Goal: Task Accomplishment & Management: Manage account settings

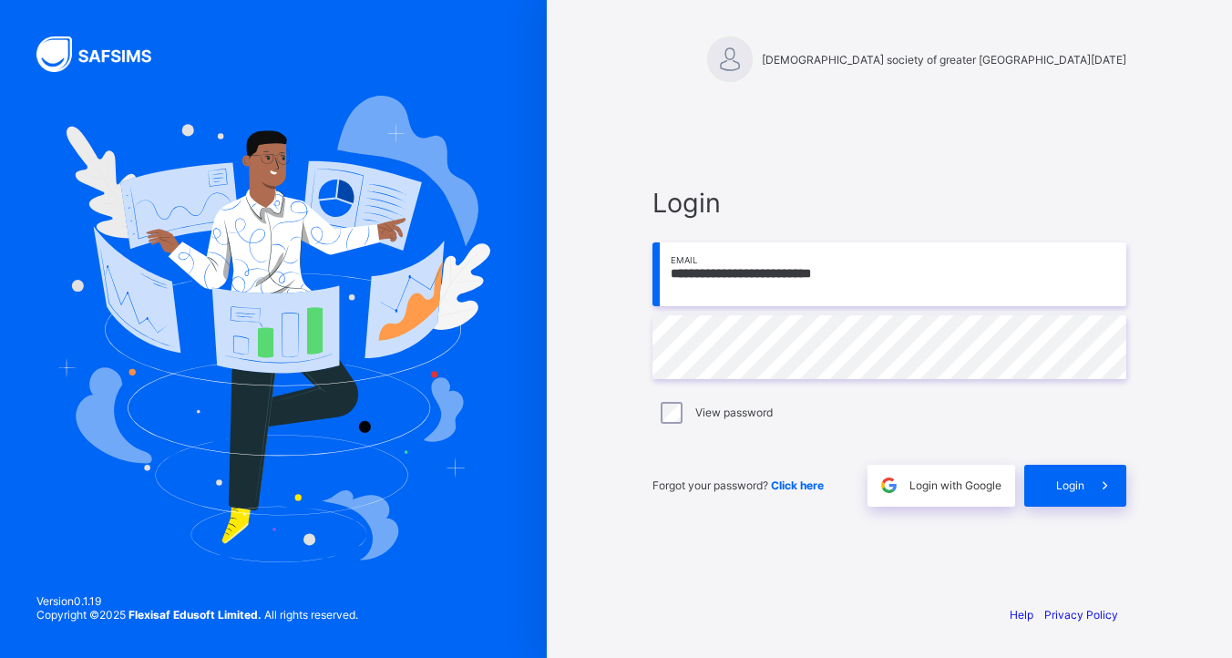
type input "**********"
click at [1077, 493] on div "Login" at bounding box center [1075, 486] width 102 height 42
click at [783, 274] on input "**********" at bounding box center [889, 274] width 474 height 64
type input "**********"
click at [1092, 495] on span at bounding box center [1105, 486] width 42 height 42
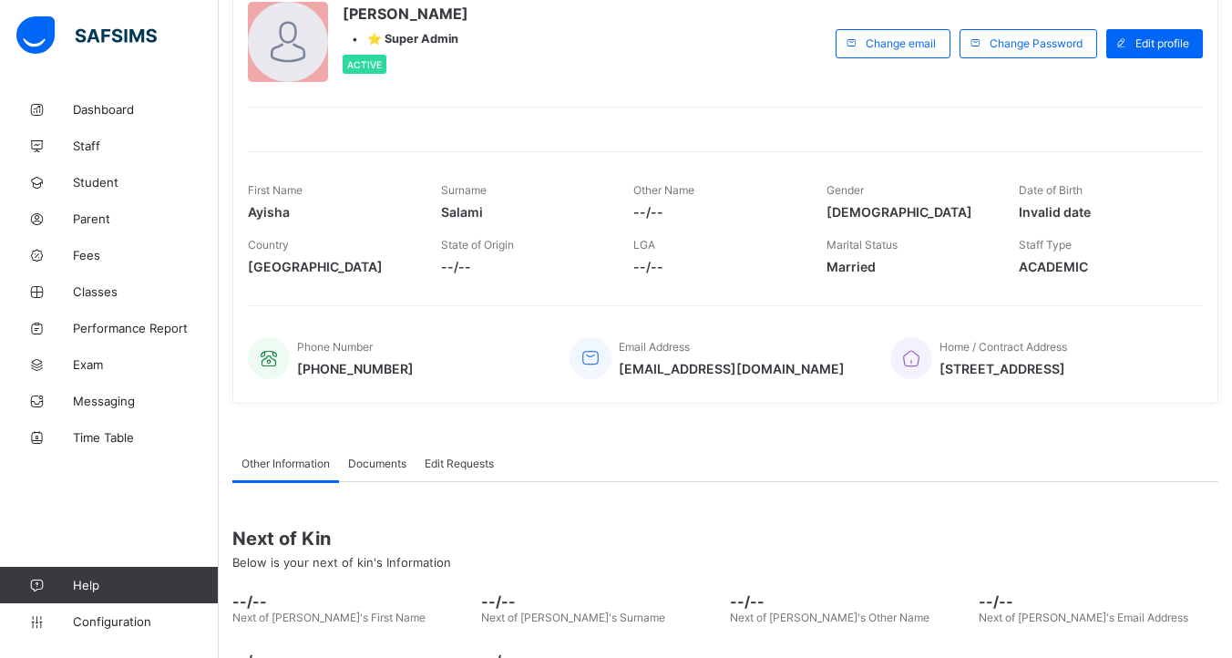
scroll to position [259, 0]
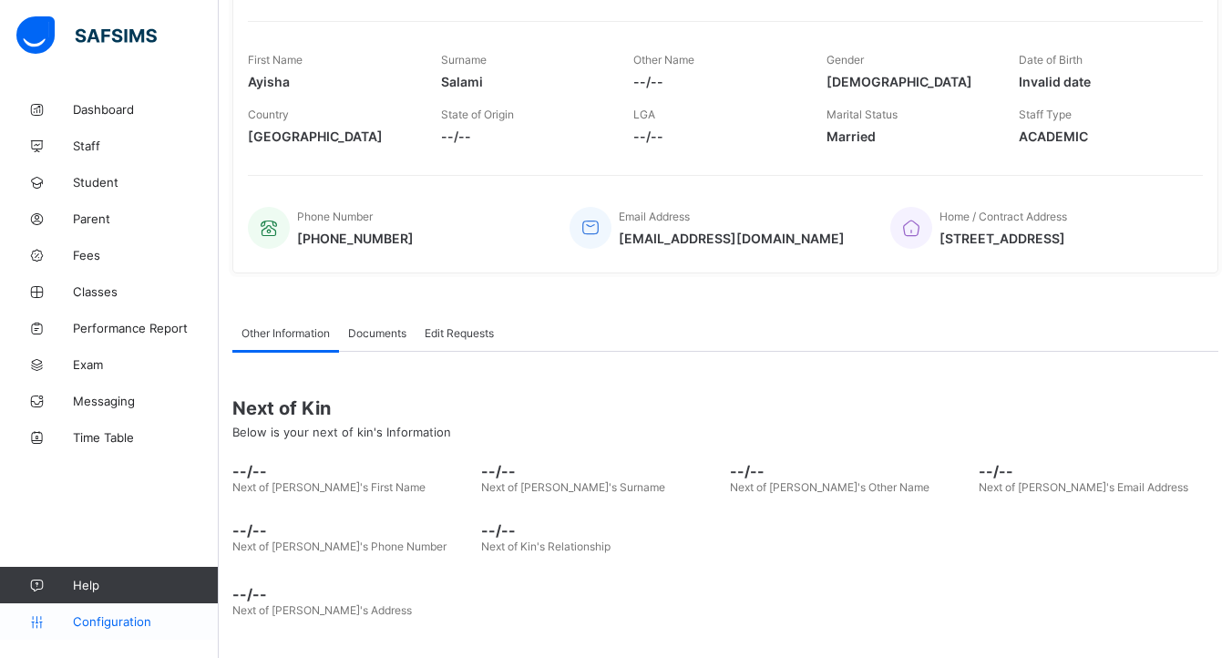
click at [78, 623] on span "Configuration" at bounding box center [145, 621] width 145 height 15
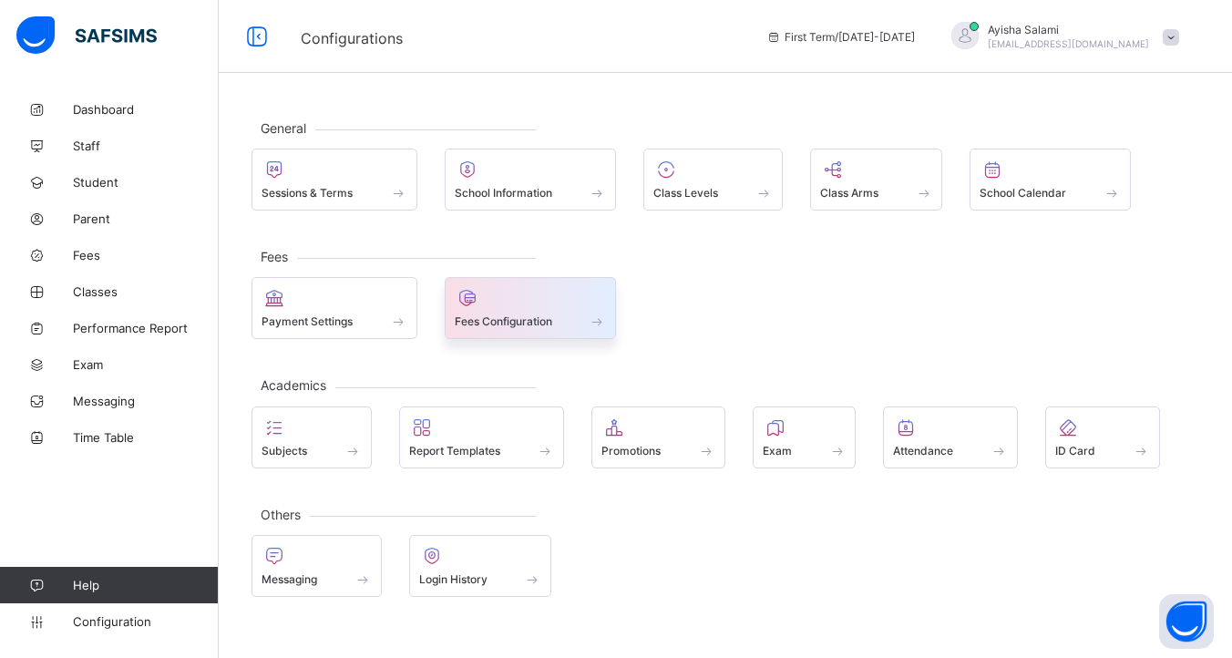
click at [571, 325] on div "Fees Configuration" at bounding box center [531, 320] width 152 height 15
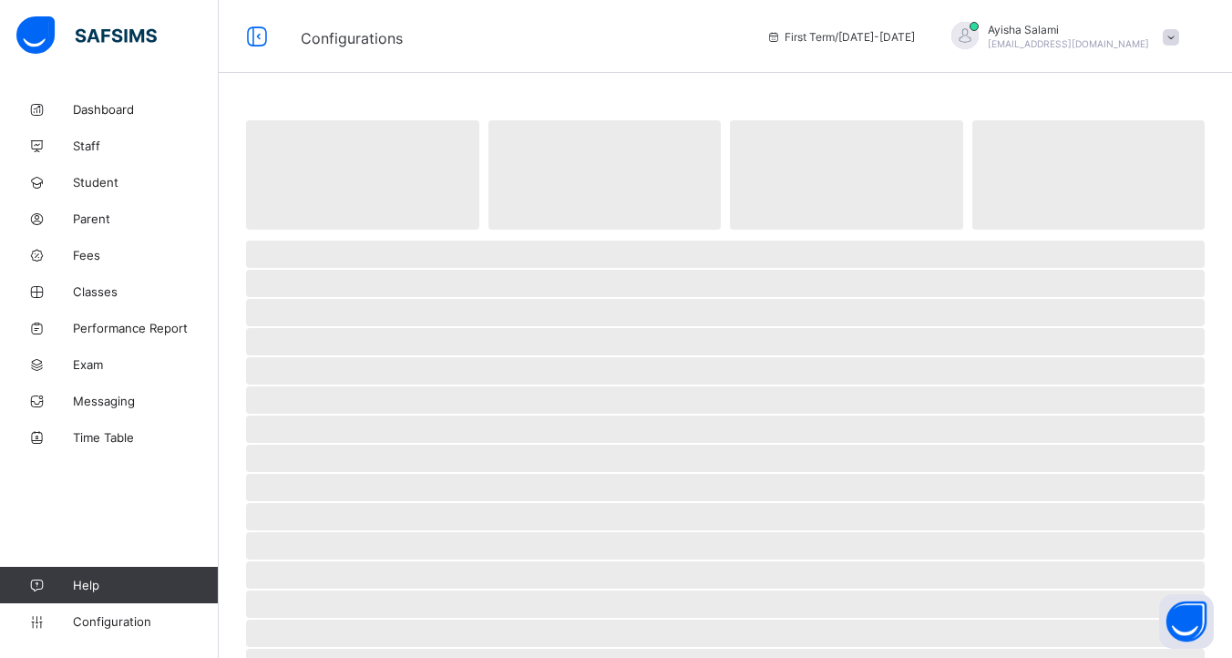
select select "****"
select select "*"
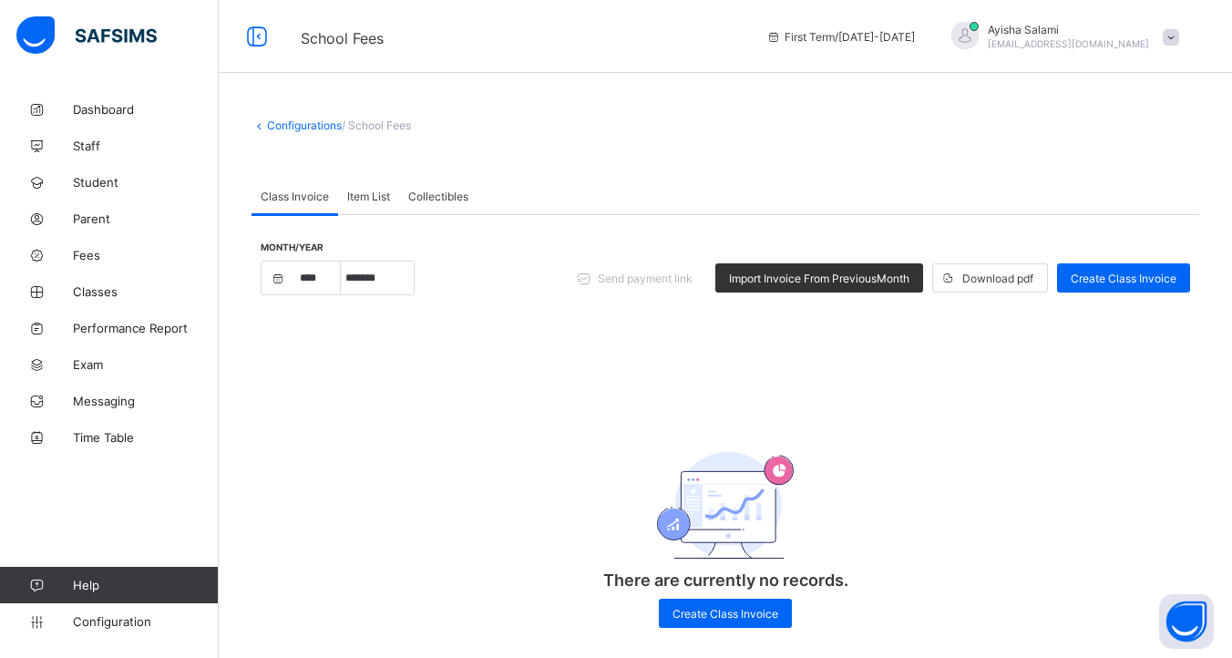
click at [278, 106] on div "Configurations / School Fees Class Invoice Item List Collectibles Class Invoice…" at bounding box center [725, 386] width 1013 height 591
click at [253, 124] on icon at bounding box center [258, 125] width 15 height 14
click at [269, 124] on link "Configurations" at bounding box center [304, 125] width 75 height 14
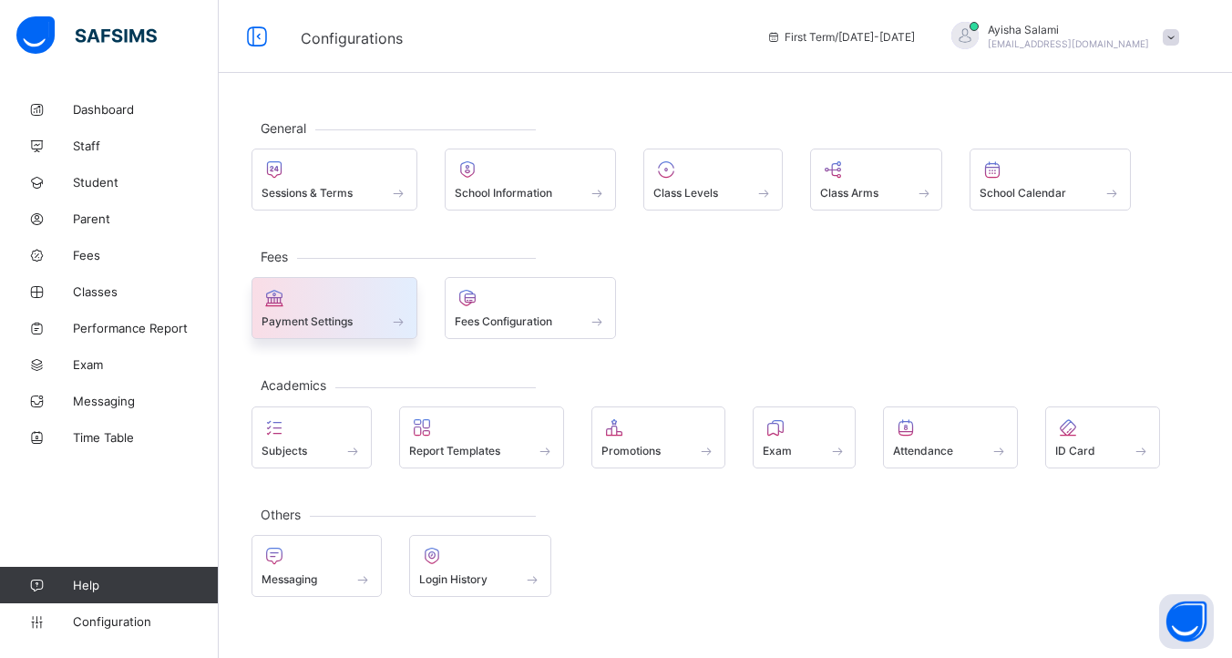
click at [355, 292] on div at bounding box center [334, 298] width 146 height 22
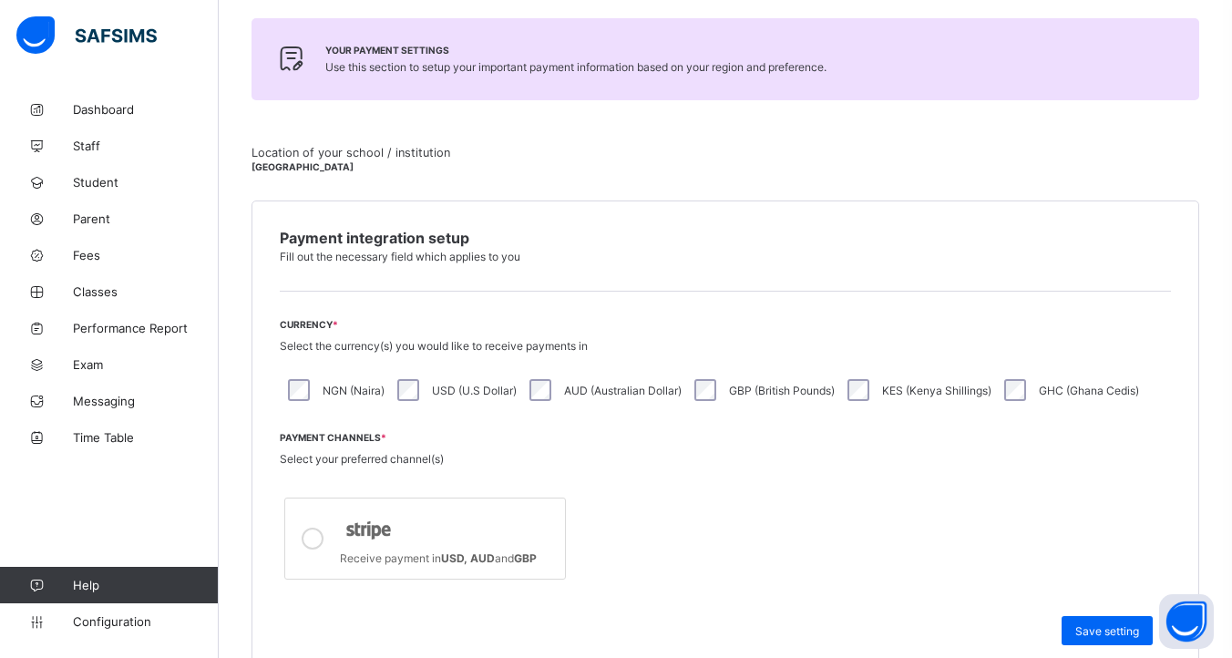
scroll to position [268, 0]
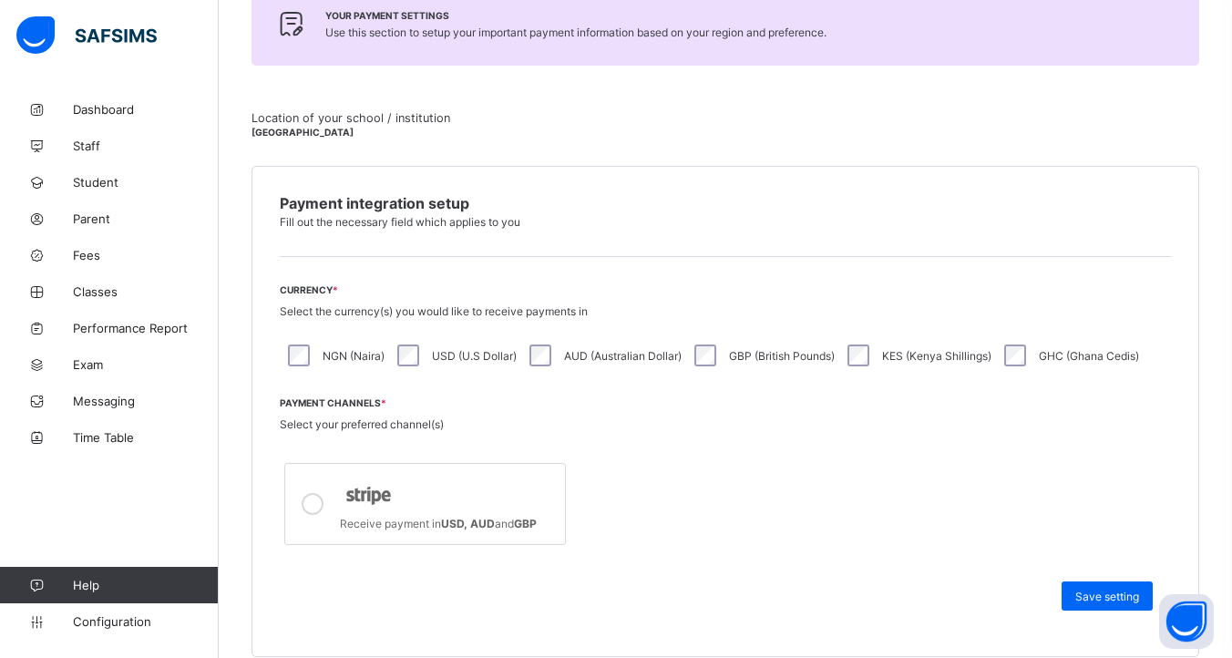
click at [421, 487] on div at bounding box center [448, 494] width 216 height 35
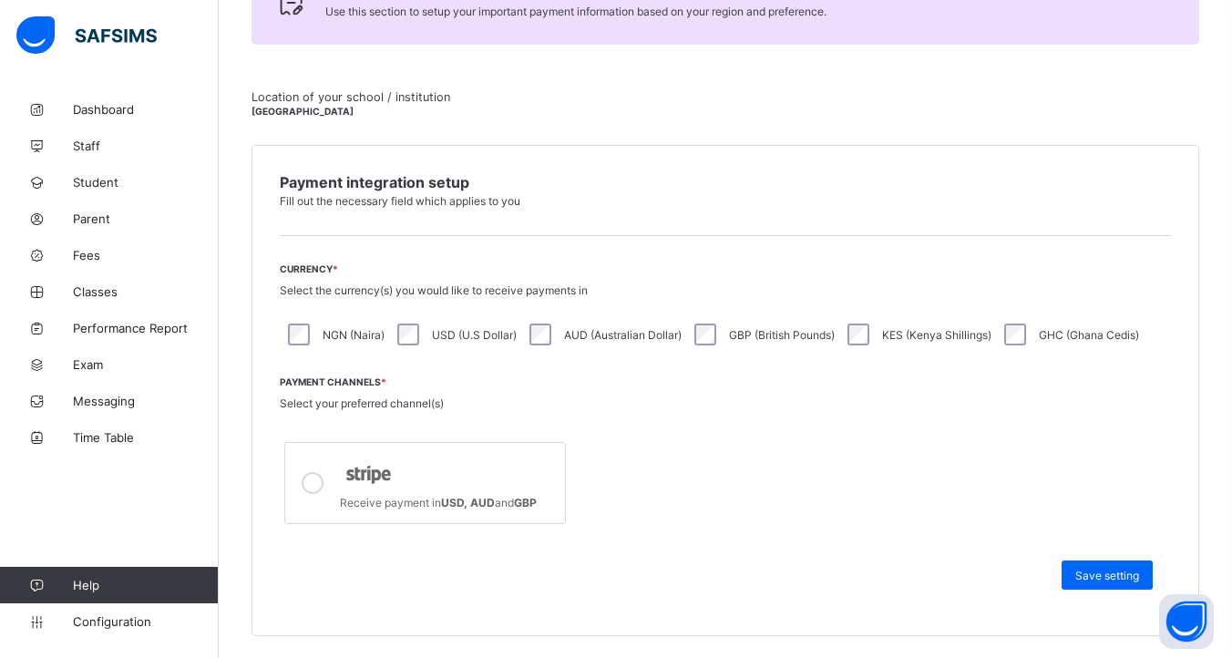
scroll to position [338, 0]
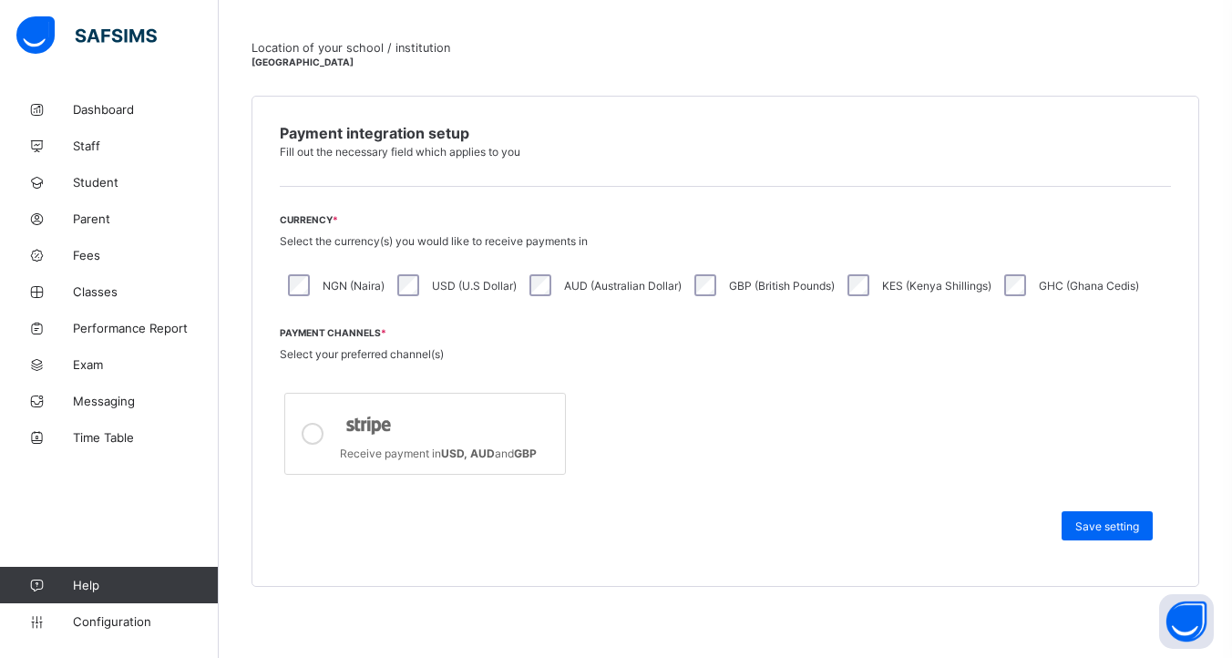
click at [381, 444] on div "Receive payment in USD, AUD and GBP" at bounding box center [448, 451] width 216 height 18
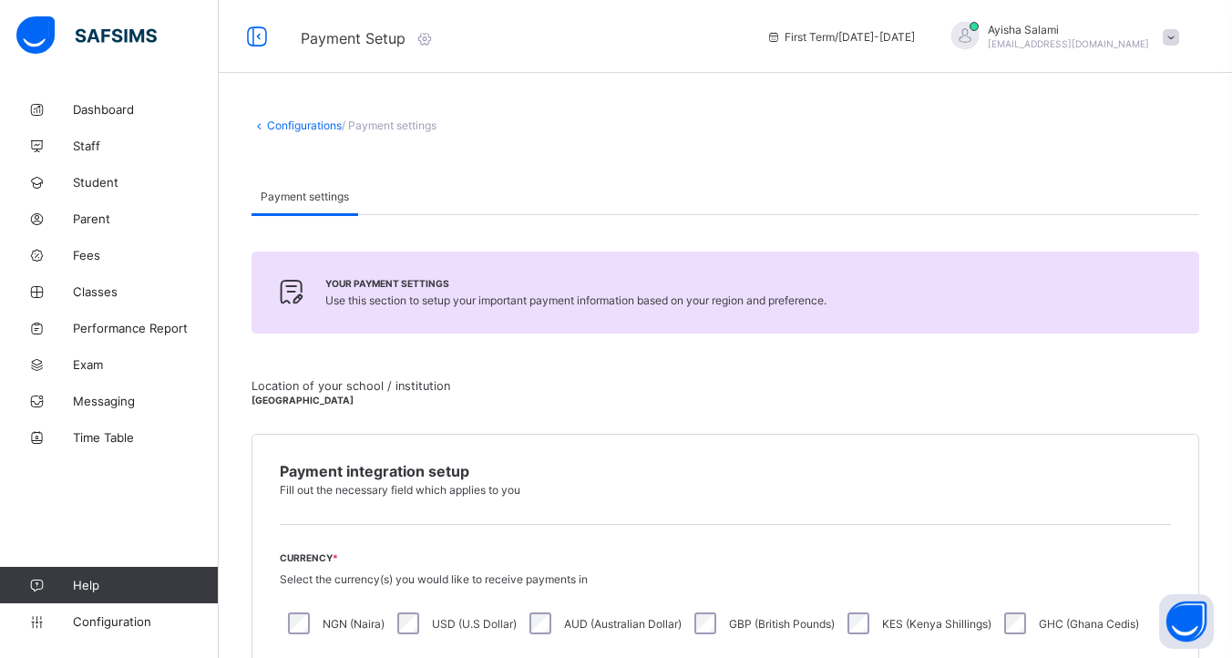
click at [290, 128] on link "Configurations" at bounding box center [304, 125] width 75 height 14
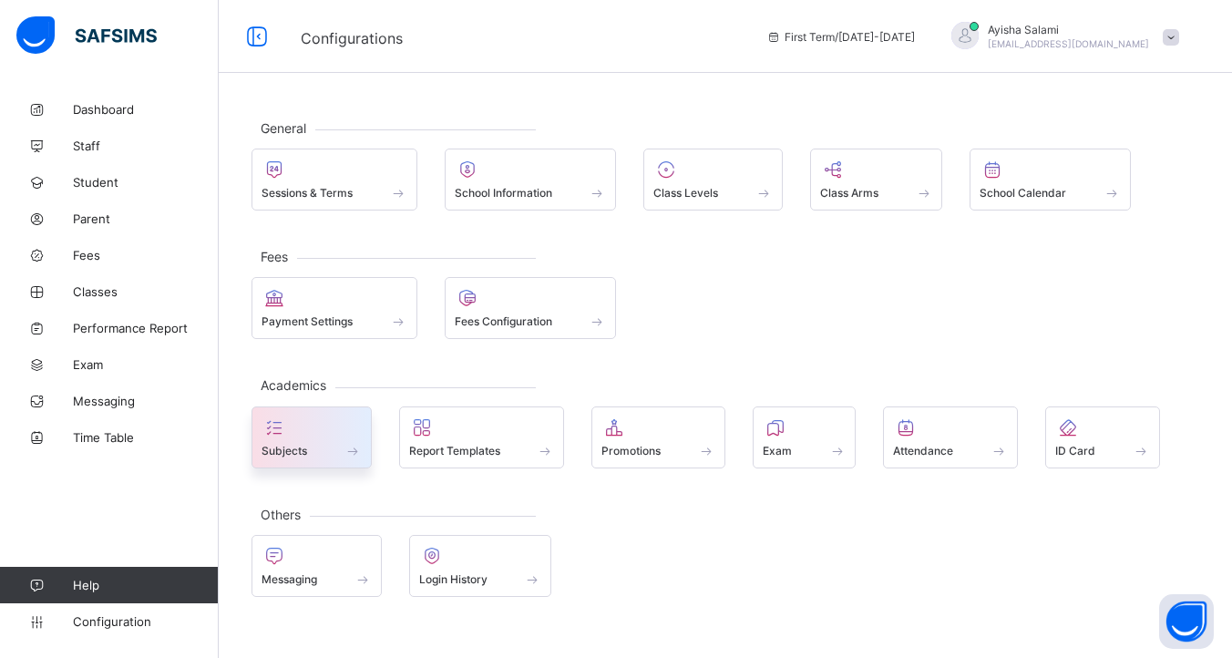
click at [354, 437] on div at bounding box center [311, 427] width 100 height 22
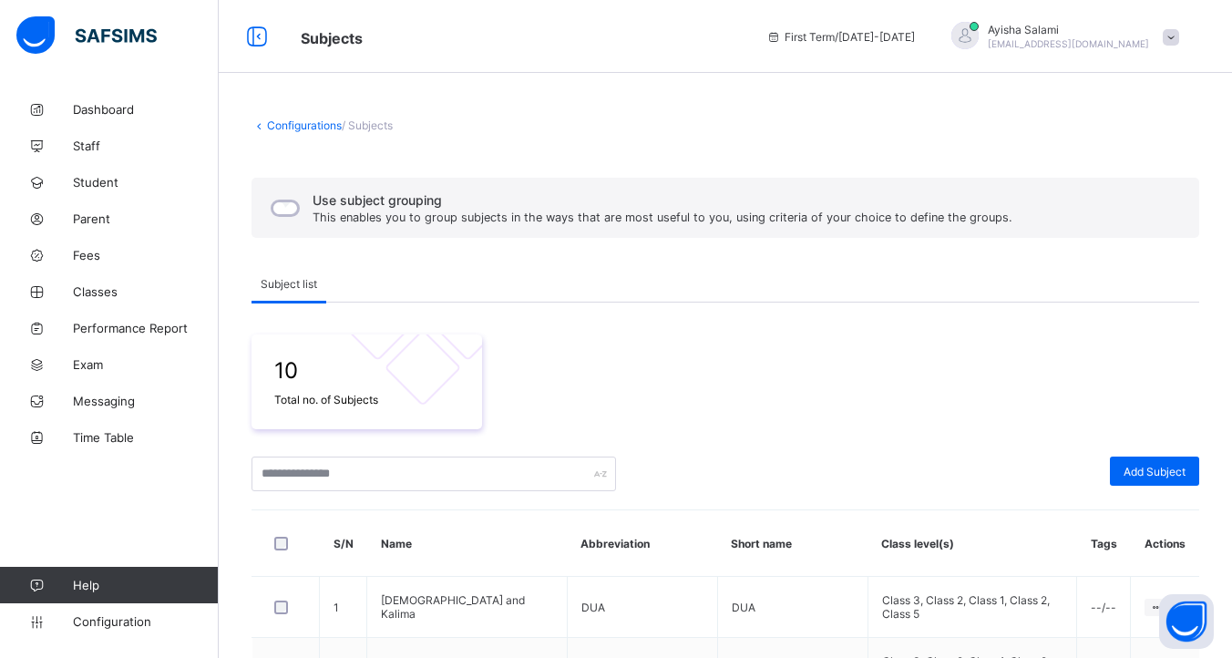
click at [301, 122] on link "Configurations" at bounding box center [304, 125] width 75 height 14
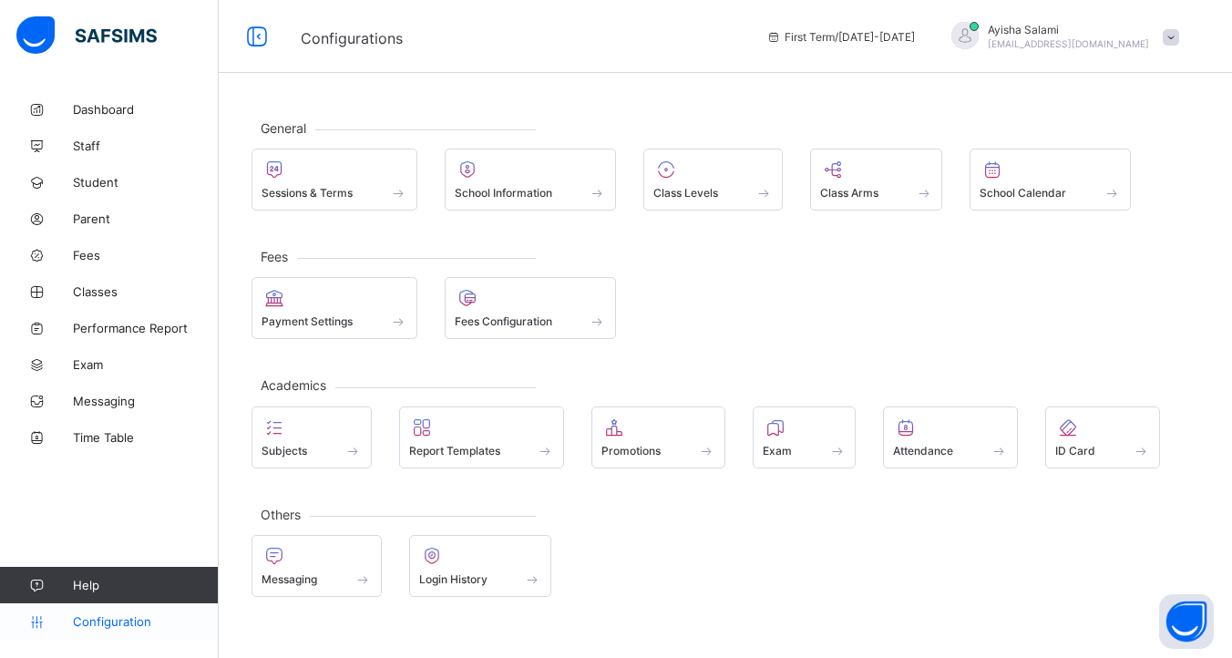
click at [145, 635] on link "Configuration" at bounding box center [109, 621] width 218 height 36
click at [101, 582] on span "Help" at bounding box center [145, 585] width 145 height 15
click at [885, 30] on span "First Term / 2025-2026" at bounding box center [840, 37] width 148 height 14
click at [267, 32] on icon at bounding box center [256, 37] width 31 height 26
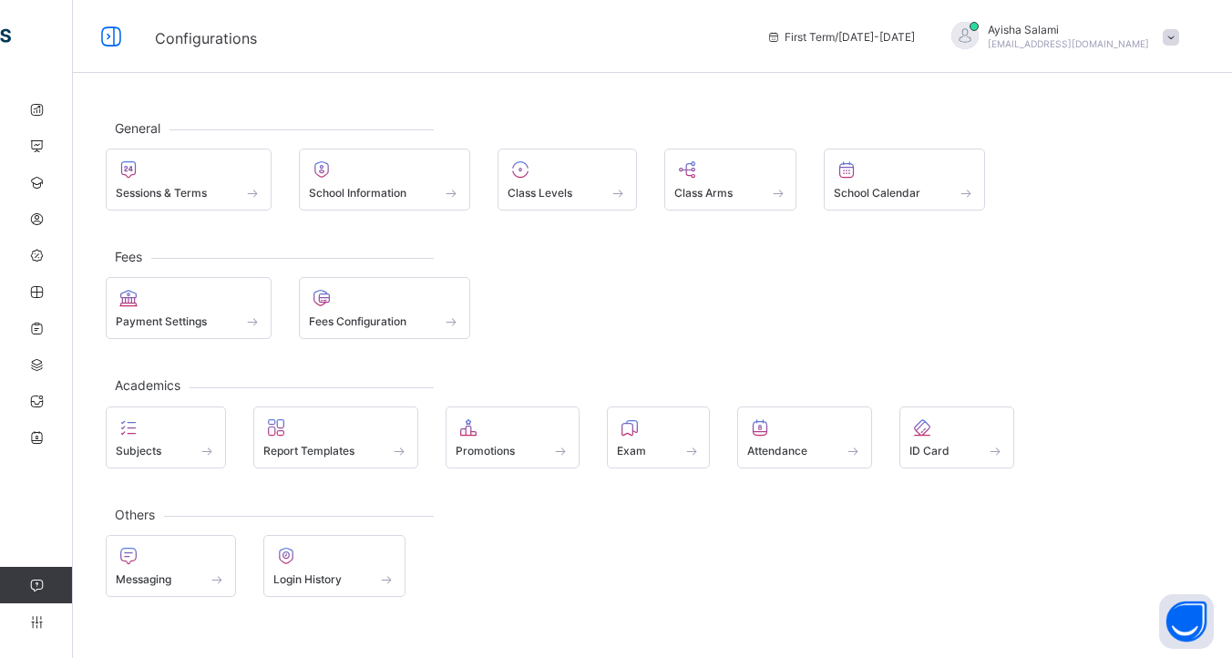
click at [1162, 27] on div "Ayisha Salami isgcsundayschooltn@gmail.com" at bounding box center [1060, 37] width 255 height 30
click at [1093, 138] on span "Profile" at bounding box center [1120, 144] width 120 height 21
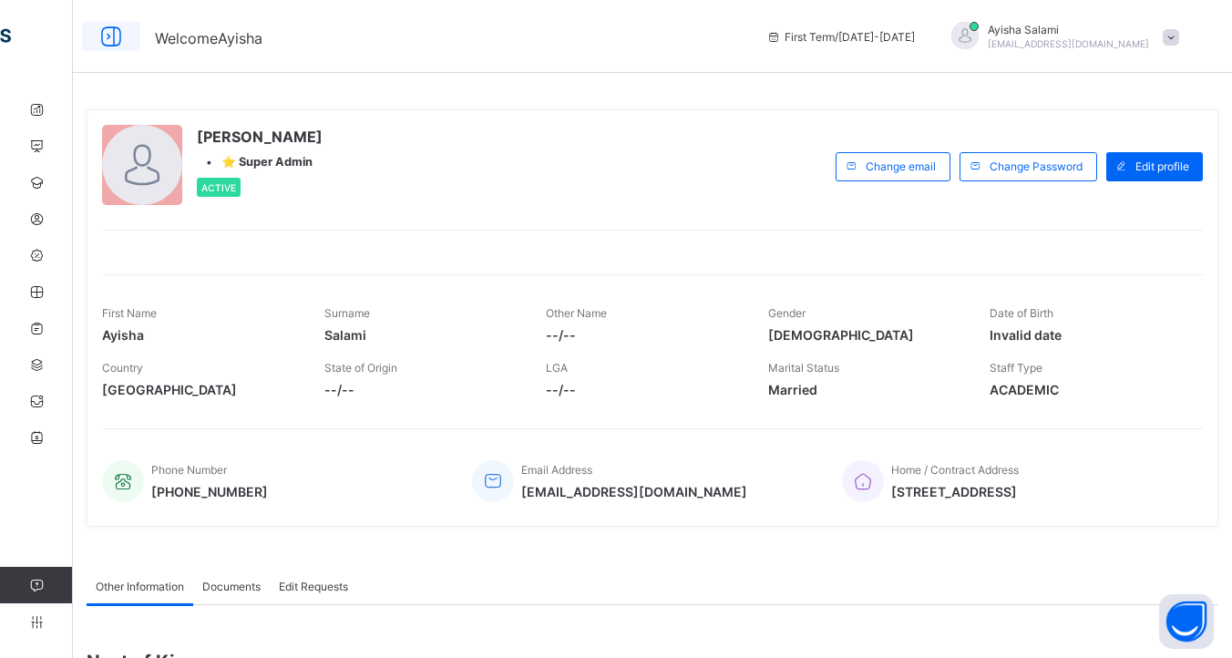
click at [100, 33] on icon at bounding box center [111, 37] width 31 height 26
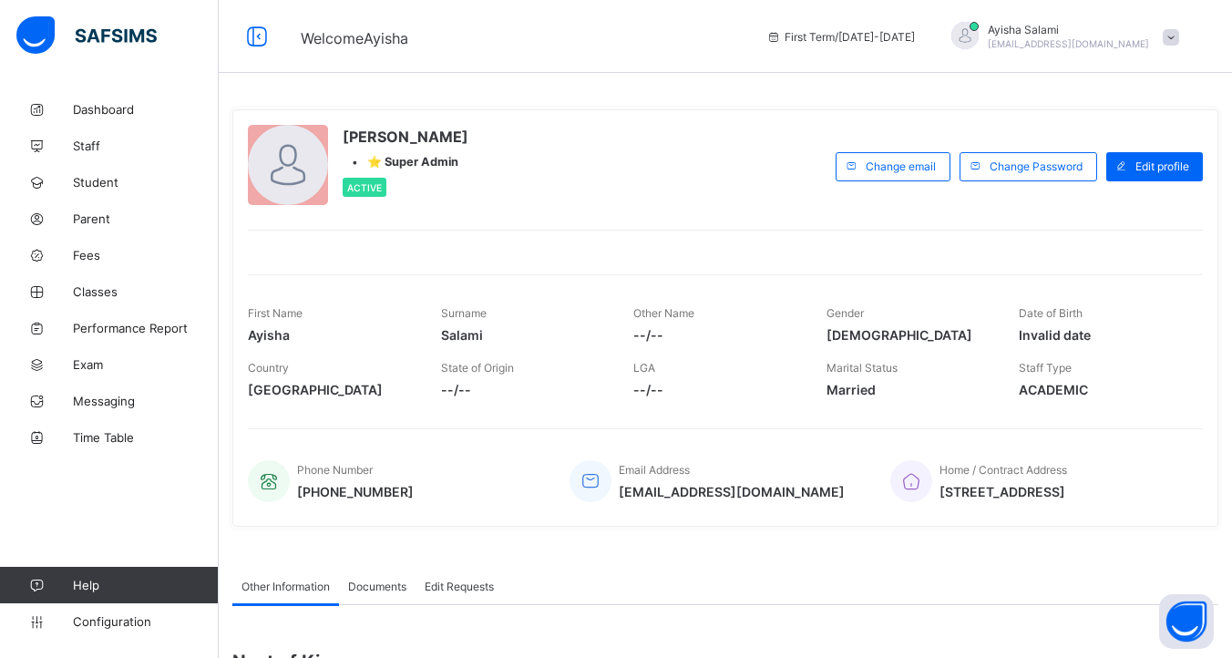
scroll to position [259, 0]
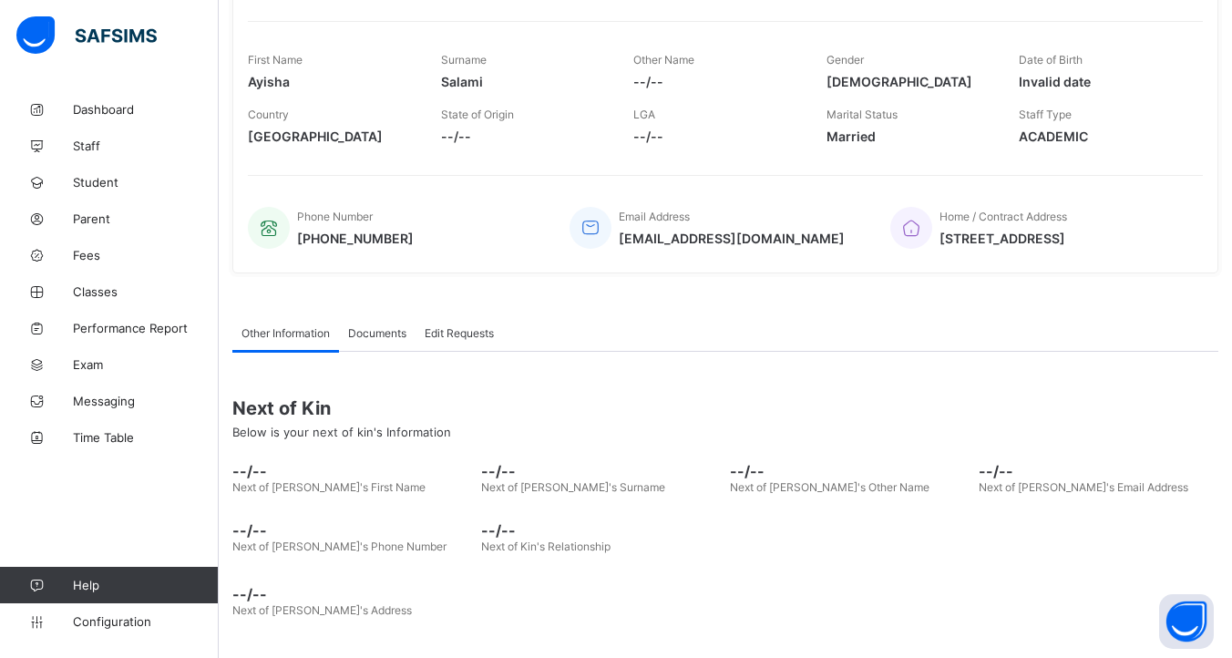
click at [367, 332] on span "Documents" at bounding box center [377, 333] width 58 height 14
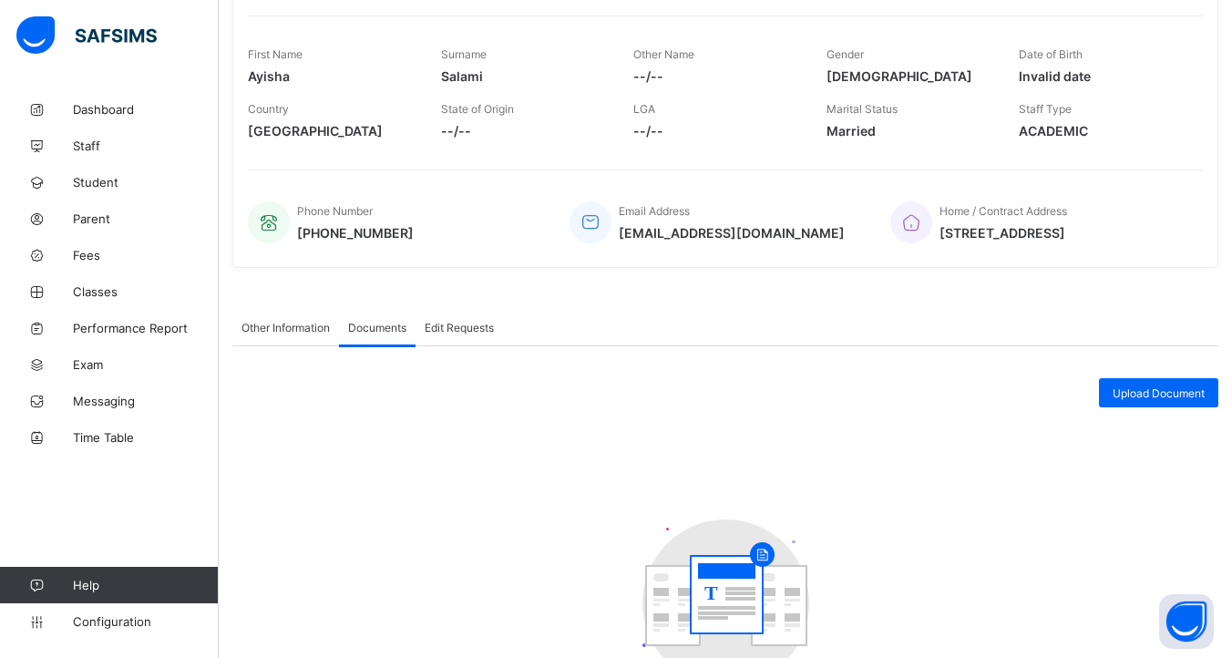
click at [461, 333] on span "Edit Requests" at bounding box center [459, 328] width 69 height 14
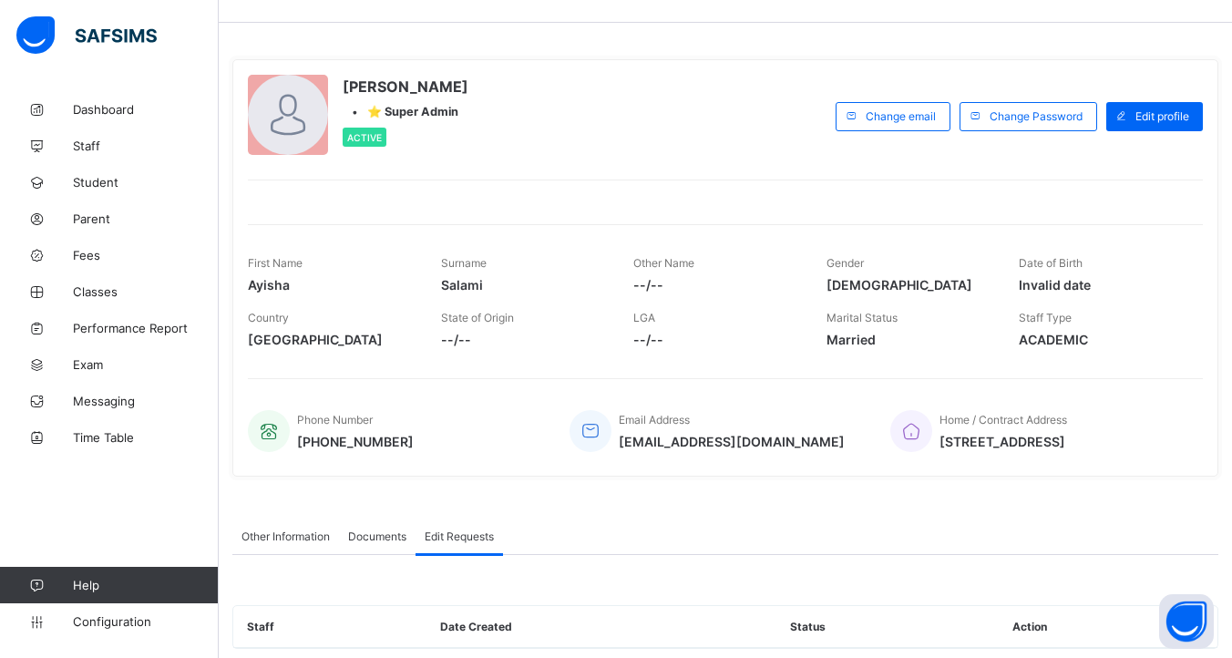
scroll to position [39, 0]
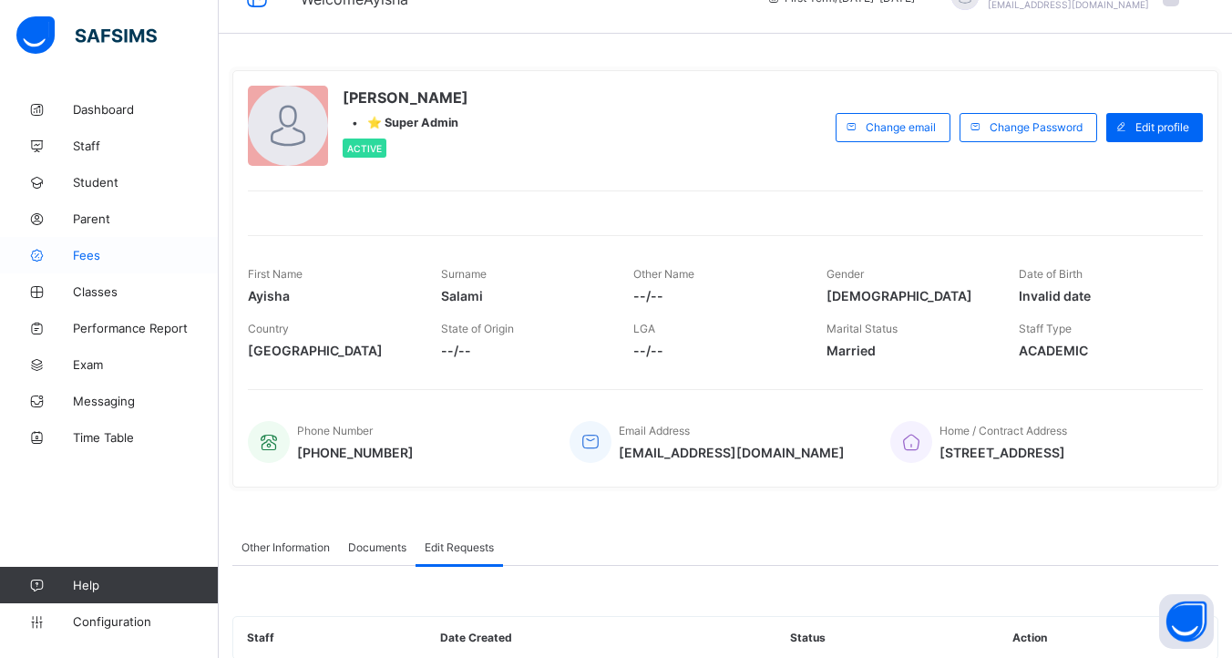
click at [151, 249] on span "Fees" at bounding box center [146, 255] width 146 height 15
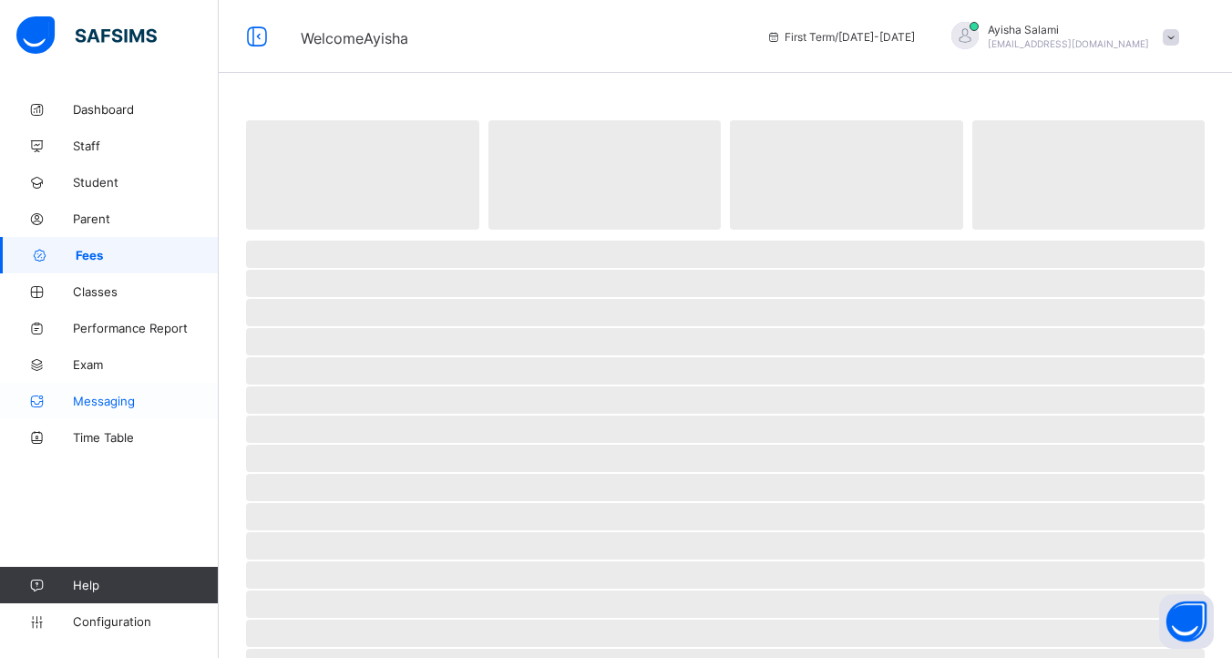
select select "****"
select select "*"
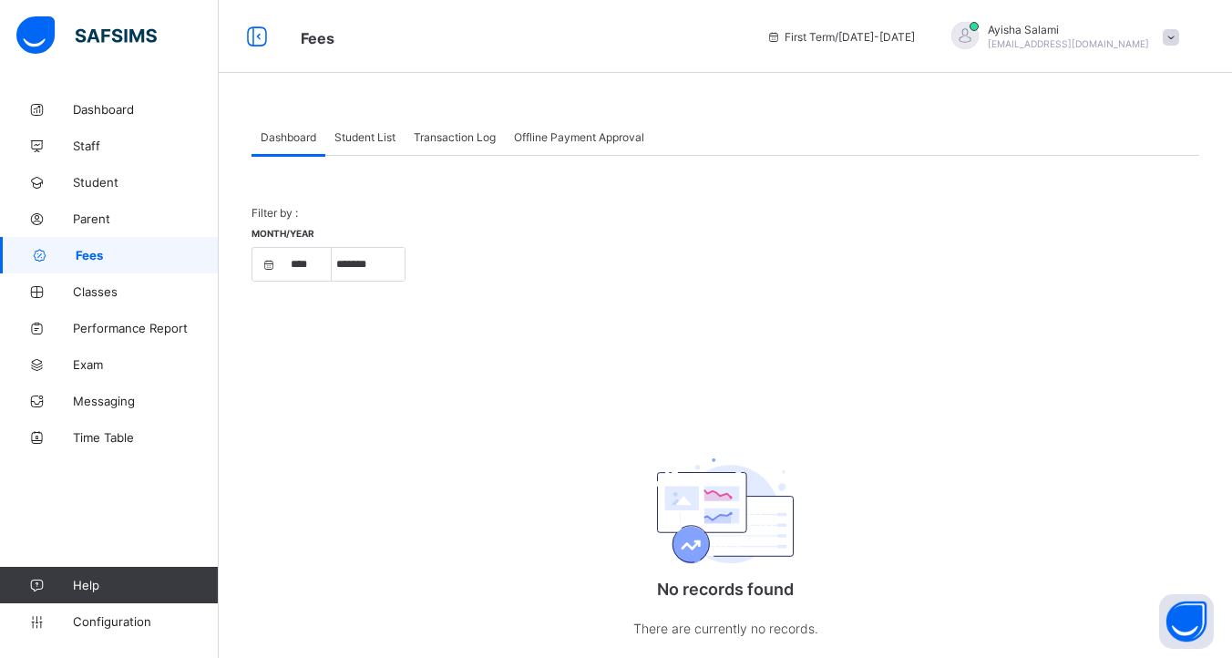
click at [372, 143] on div "Student List" at bounding box center [364, 136] width 79 height 36
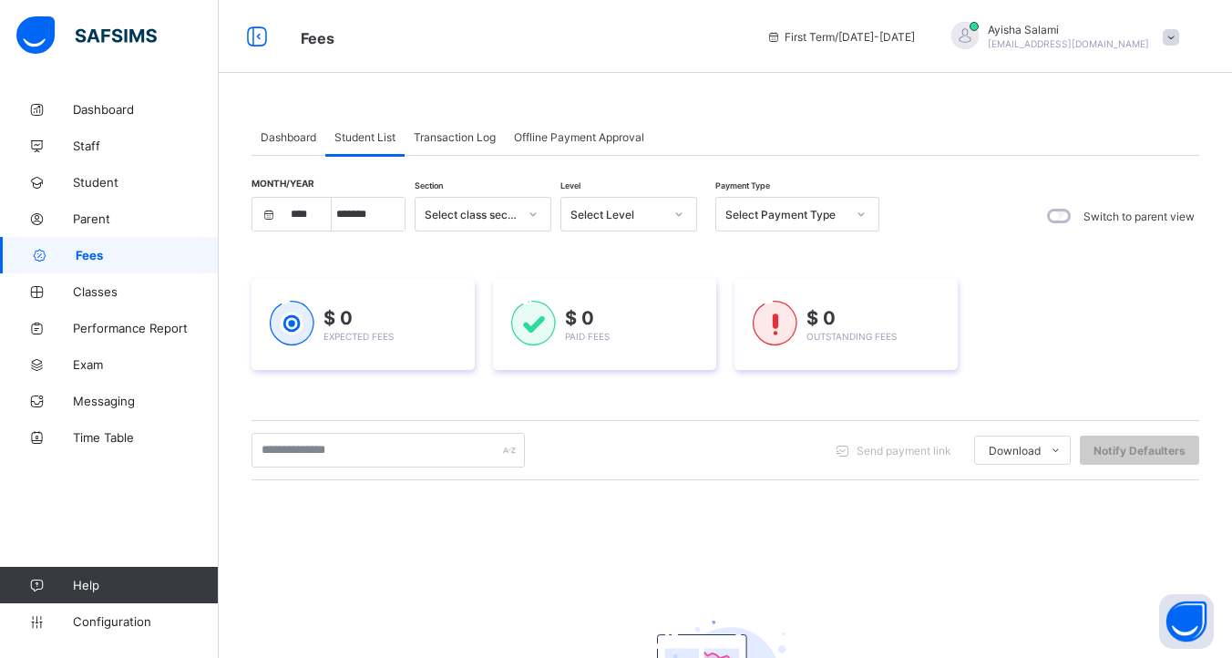
click at [608, 136] on span "Offline Payment Approval" at bounding box center [579, 137] width 130 height 14
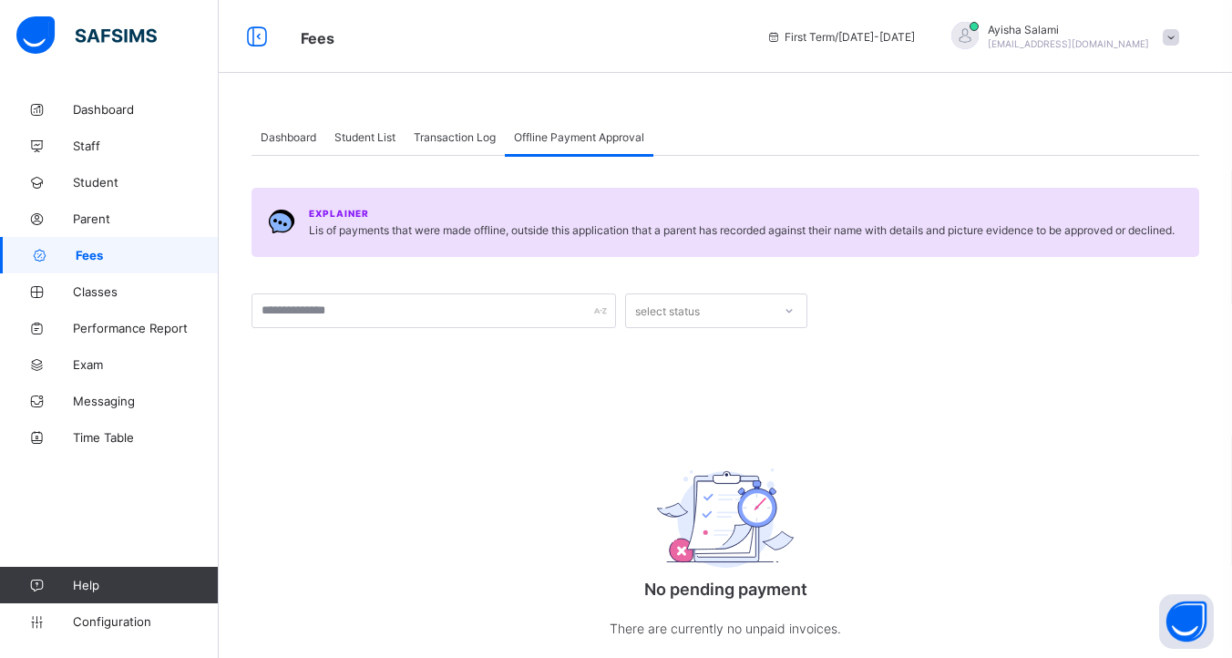
click at [467, 136] on span "Transaction Log" at bounding box center [455, 137] width 82 height 14
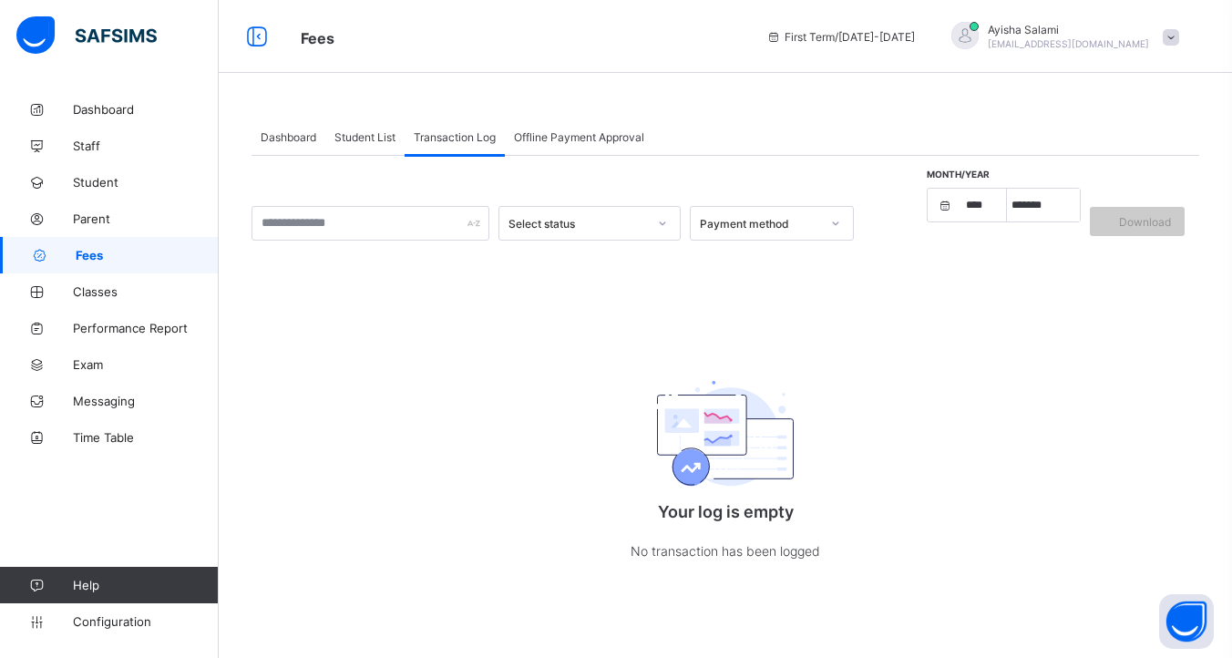
click at [1175, 33] on span at bounding box center [1170, 37] width 16 height 16
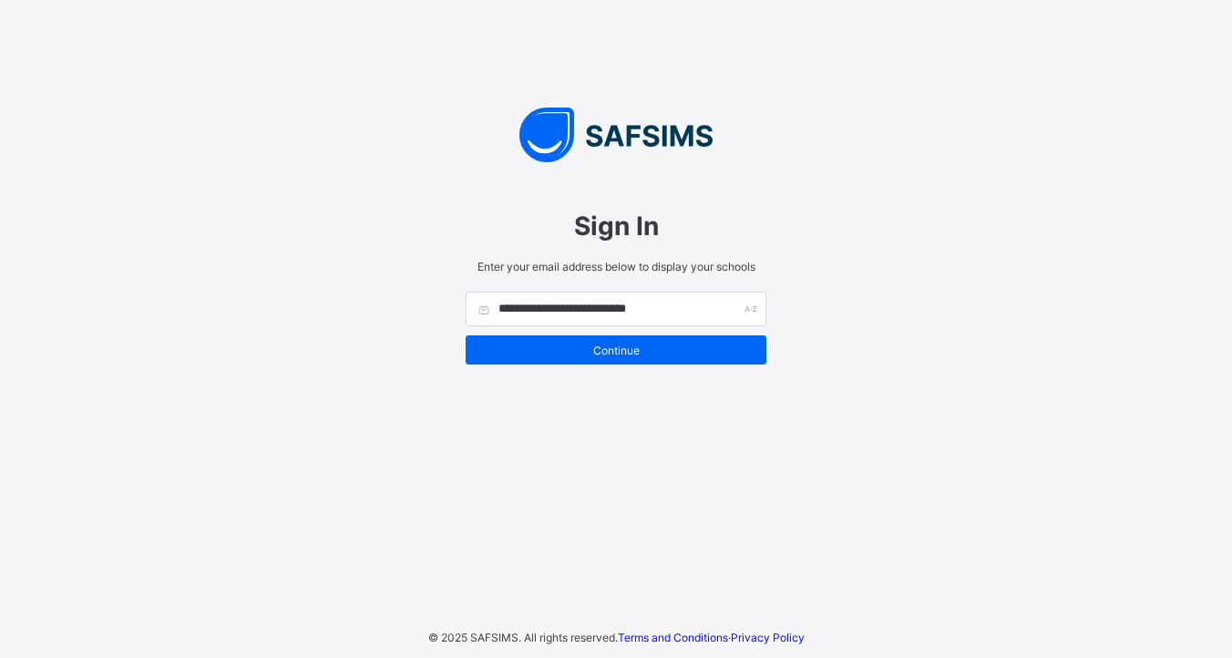
type input "**********"
click at [601, 356] on div "Continue" at bounding box center [616, 349] width 301 height 29
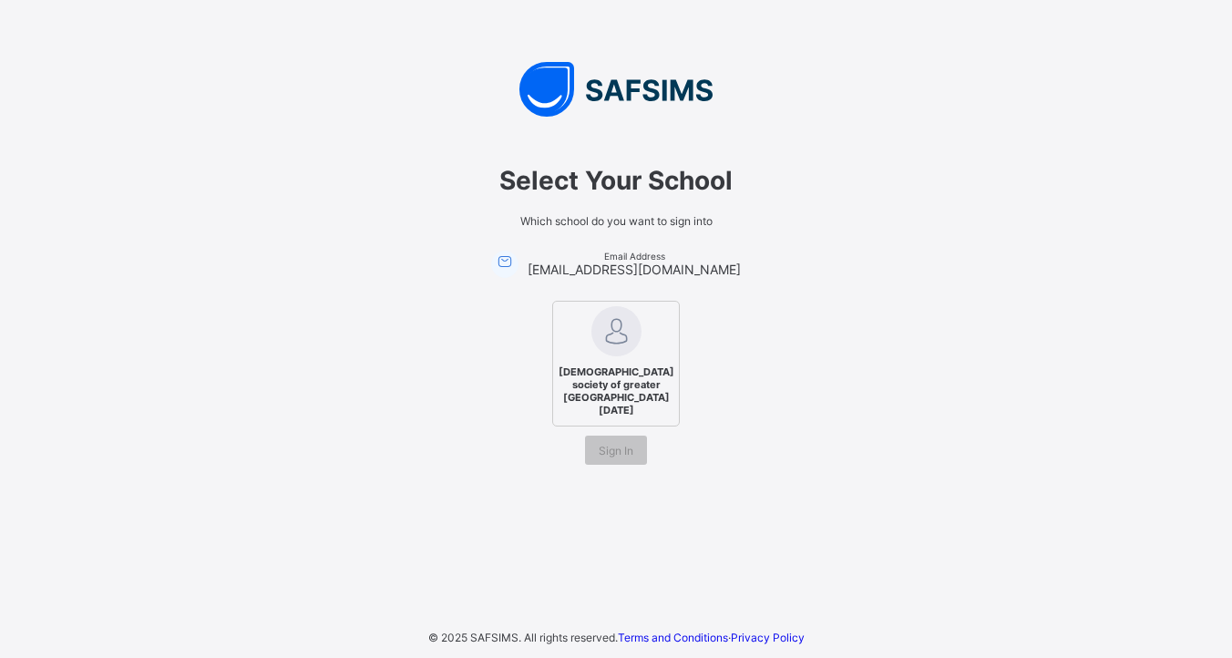
click at [630, 337] on img at bounding box center [616, 331] width 50 height 50
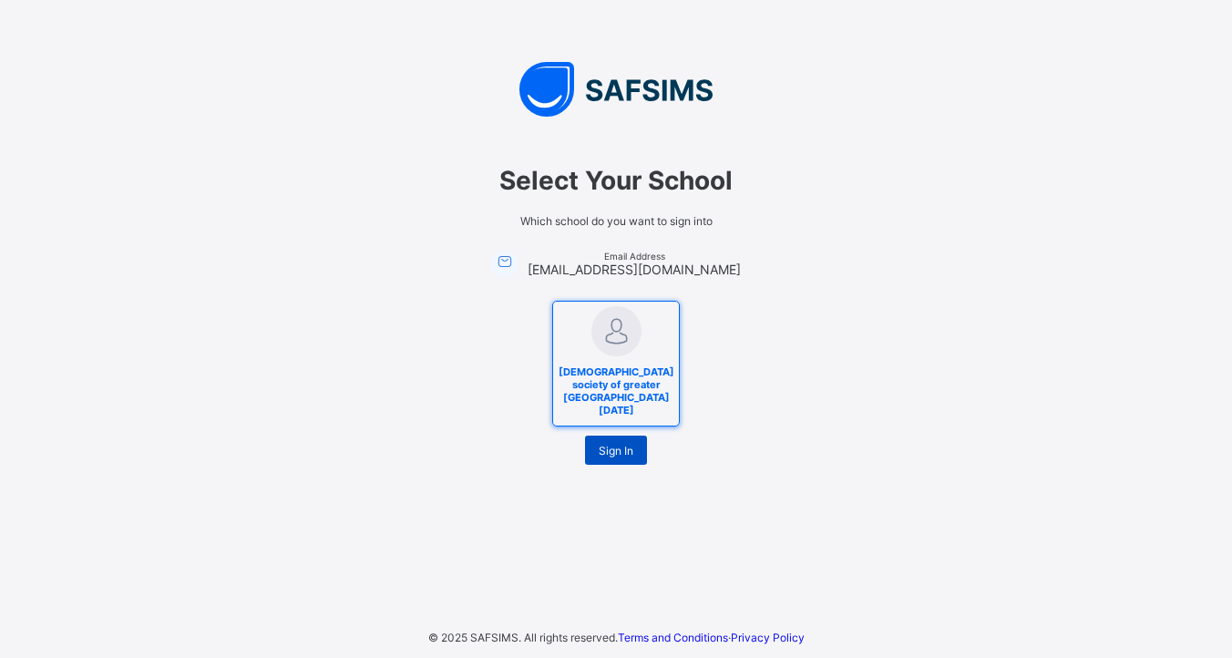
click at [621, 447] on span "Sign In" at bounding box center [616, 451] width 35 height 14
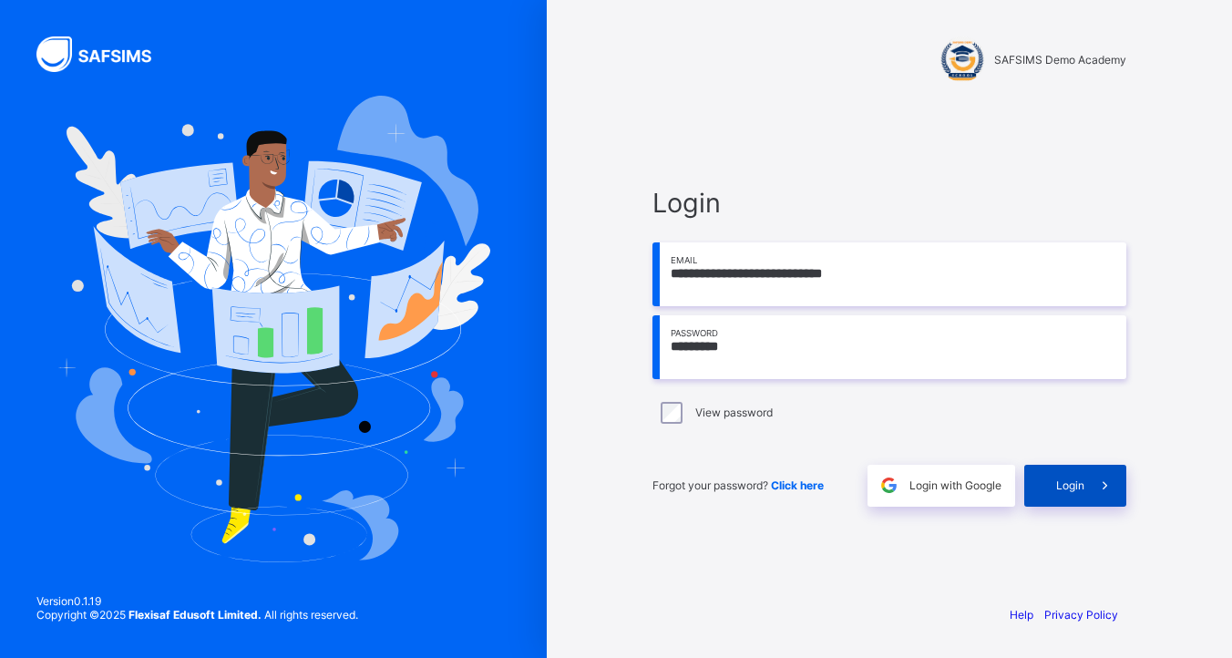
click at [1051, 477] on div "Login" at bounding box center [1075, 486] width 102 height 42
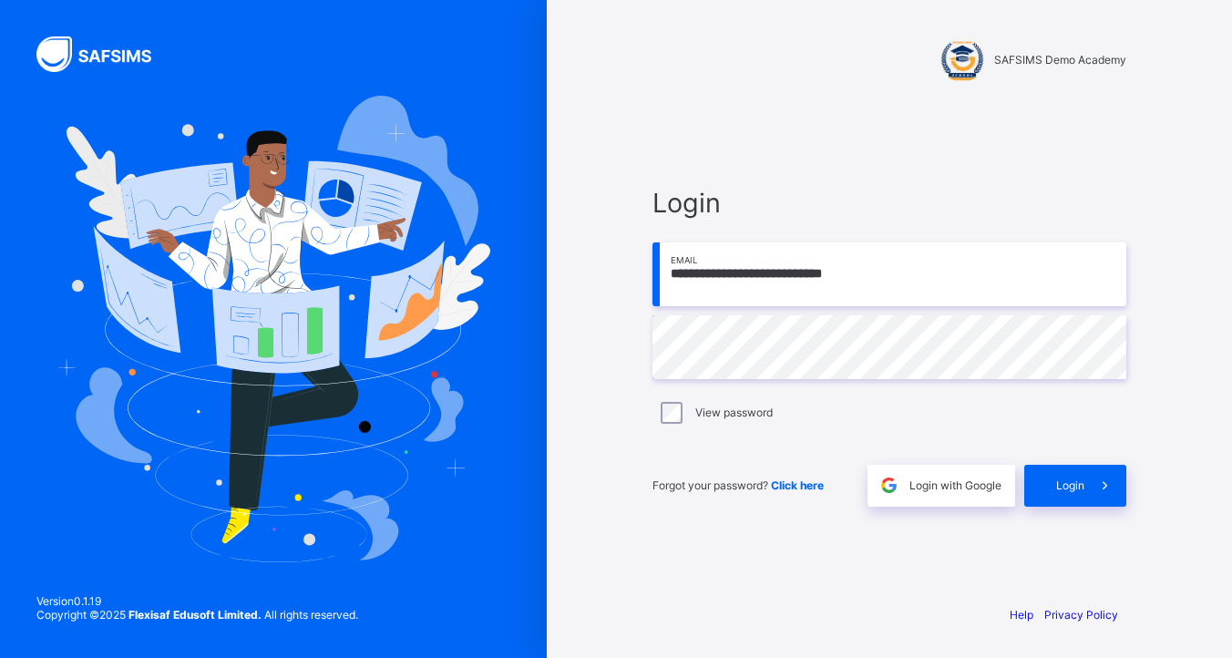
click at [1065, 519] on div "**********" at bounding box center [889, 346] width 510 height 486
click at [1065, 484] on span "Login" at bounding box center [1070, 485] width 28 height 14
click at [720, 415] on label "View password" at bounding box center [733, 412] width 77 height 14
click at [1092, 480] on span at bounding box center [1105, 486] width 42 height 42
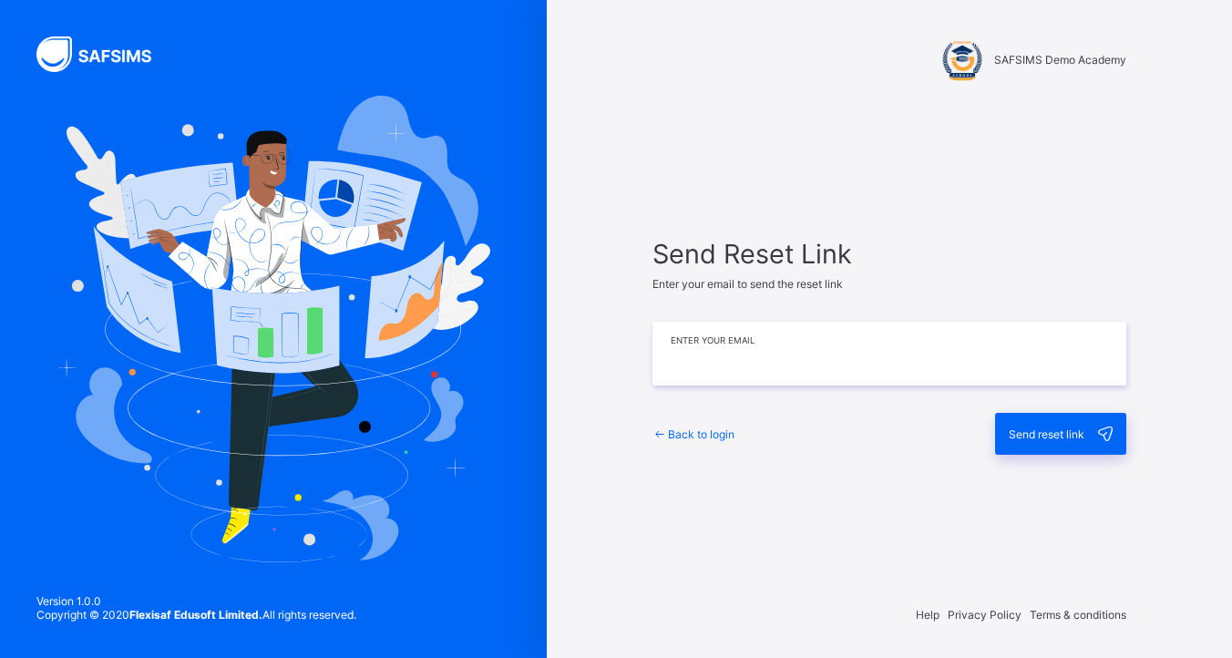
click at [776, 363] on input "email" at bounding box center [889, 354] width 474 height 64
click at [673, 431] on span "Back to login" at bounding box center [701, 434] width 67 height 14
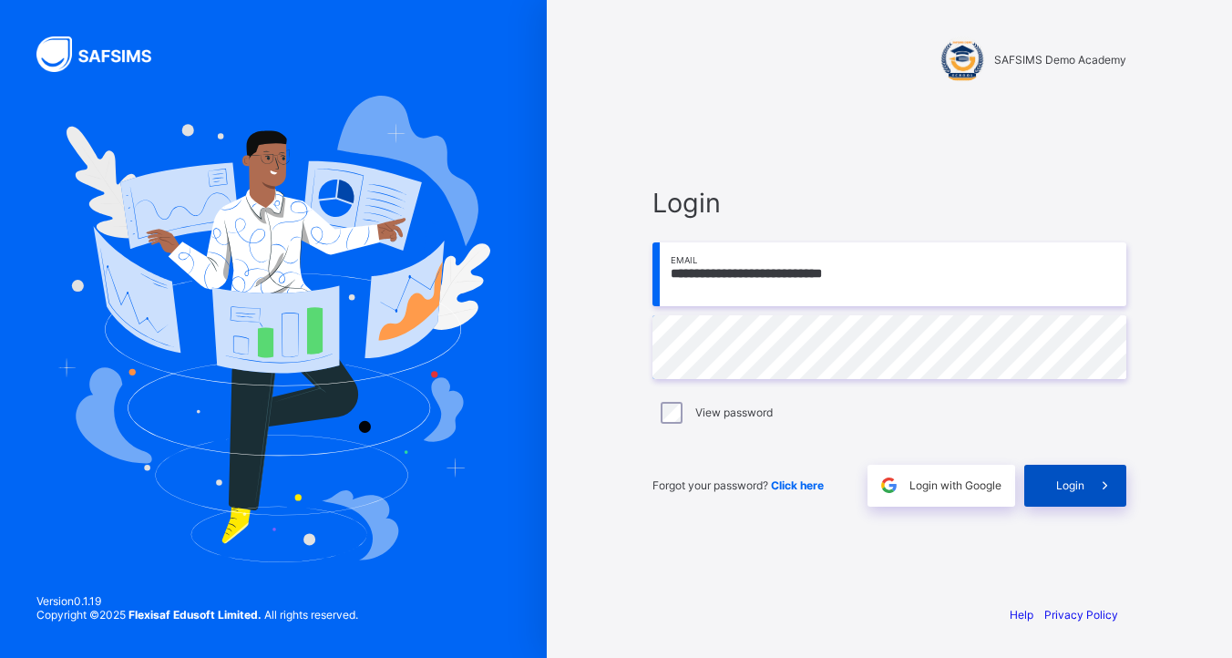
click at [1061, 474] on div "Login" at bounding box center [1075, 486] width 102 height 42
click at [813, 278] on input "**********" at bounding box center [889, 274] width 474 height 64
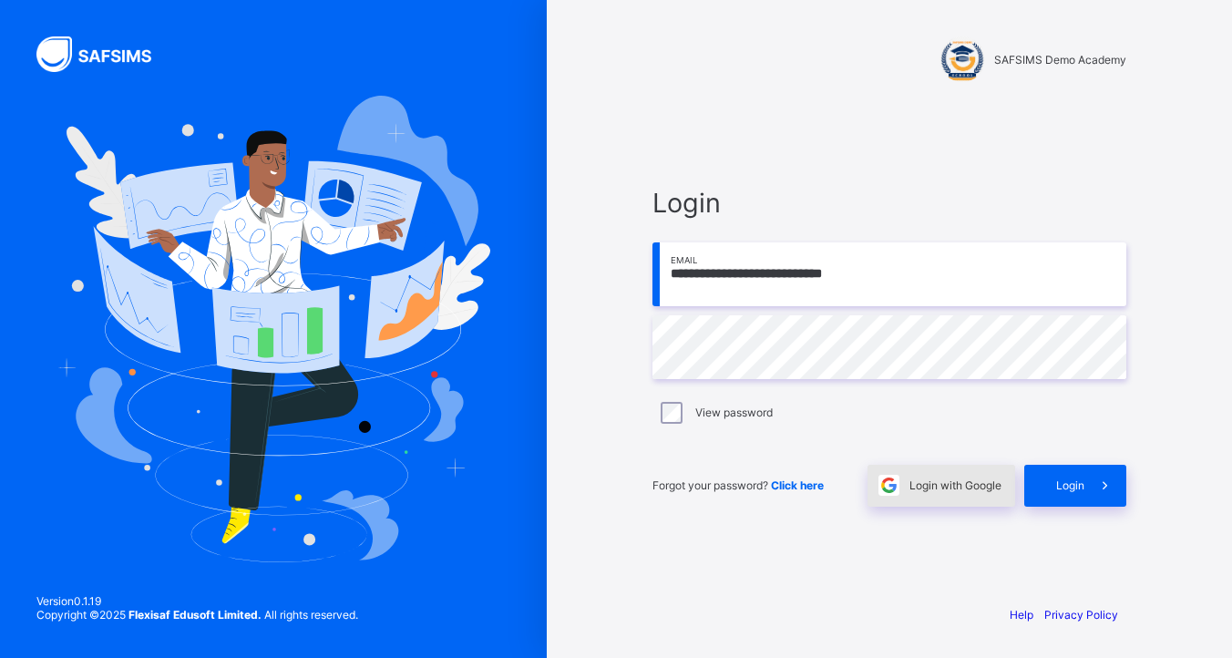
click at [897, 474] on span at bounding box center [888, 486] width 42 height 42
click at [909, 493] on div "Login with Google" at bounding box center [941, 486] width 148 height 42
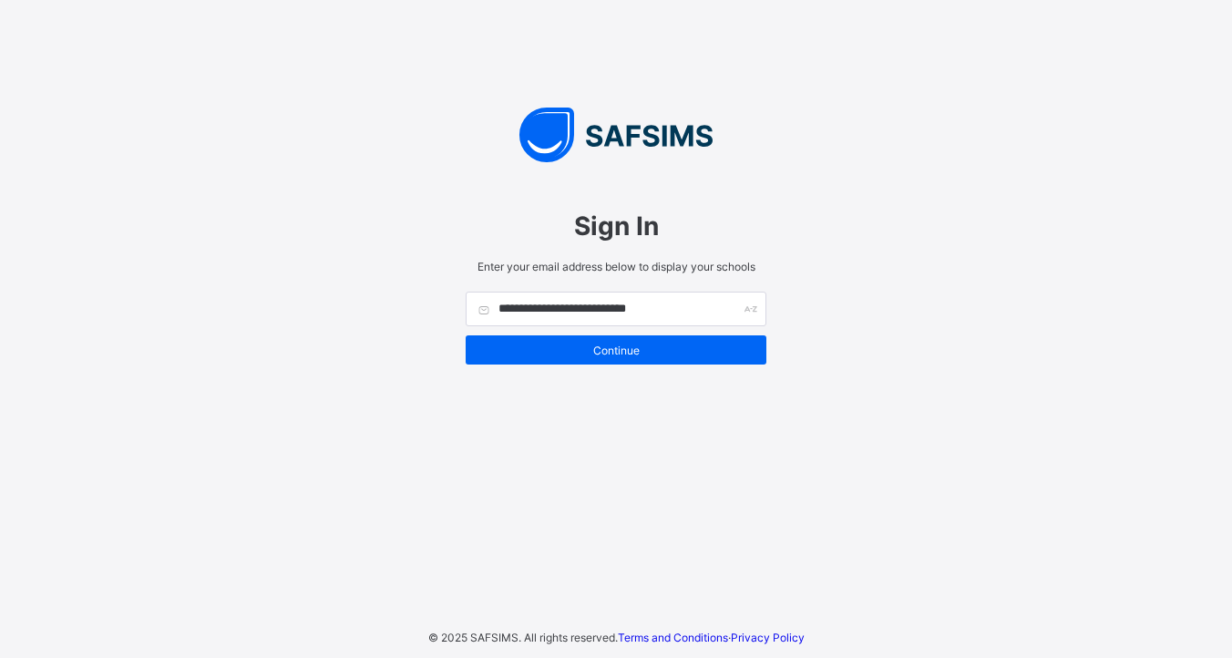
type input "**********"
click at [574, 343] on span "Continue" at bounding box center [615, 350] width 273 height 14
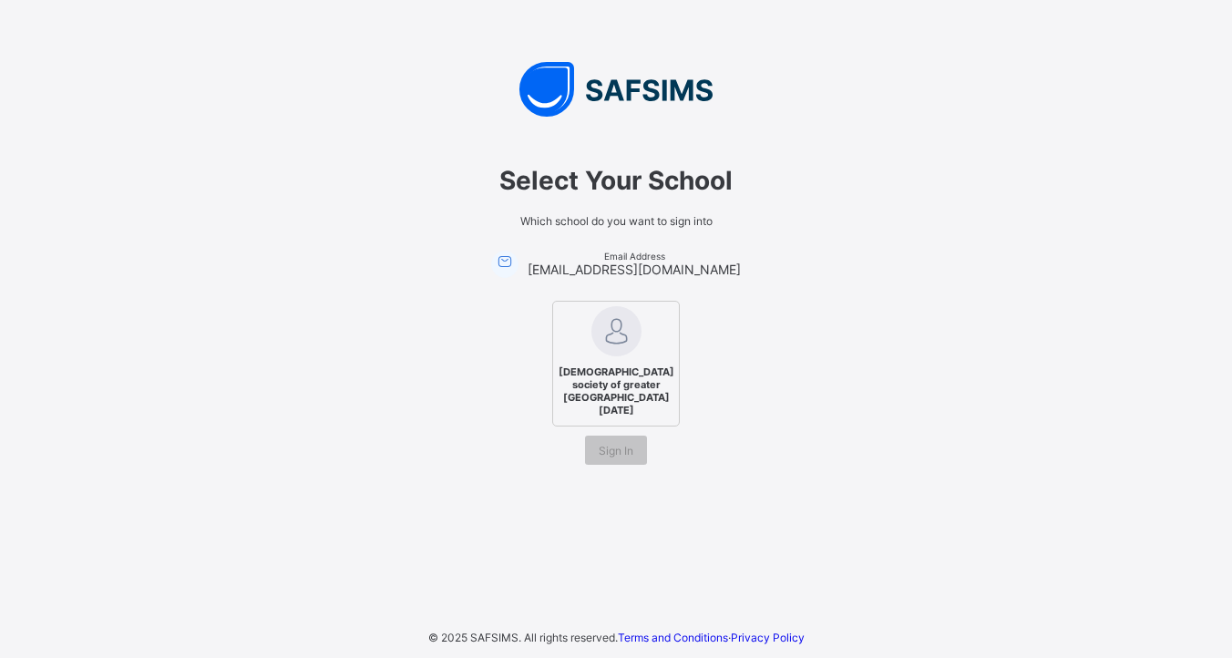
click at [615, 384] on span "Islamic society of greater Chattanooga Sunday School" at bounding box center [616, 391] width 125 height 60
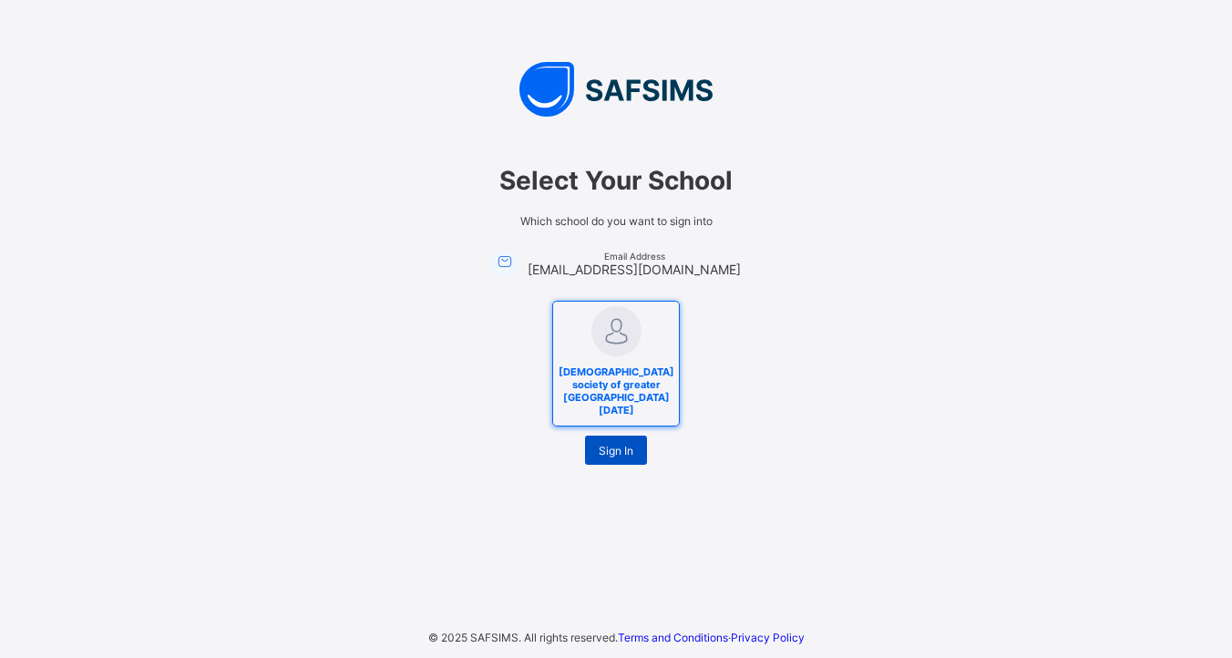
click at [614, 451] on span "Sign In" at bounding box center [616, 451] width 35 height 14
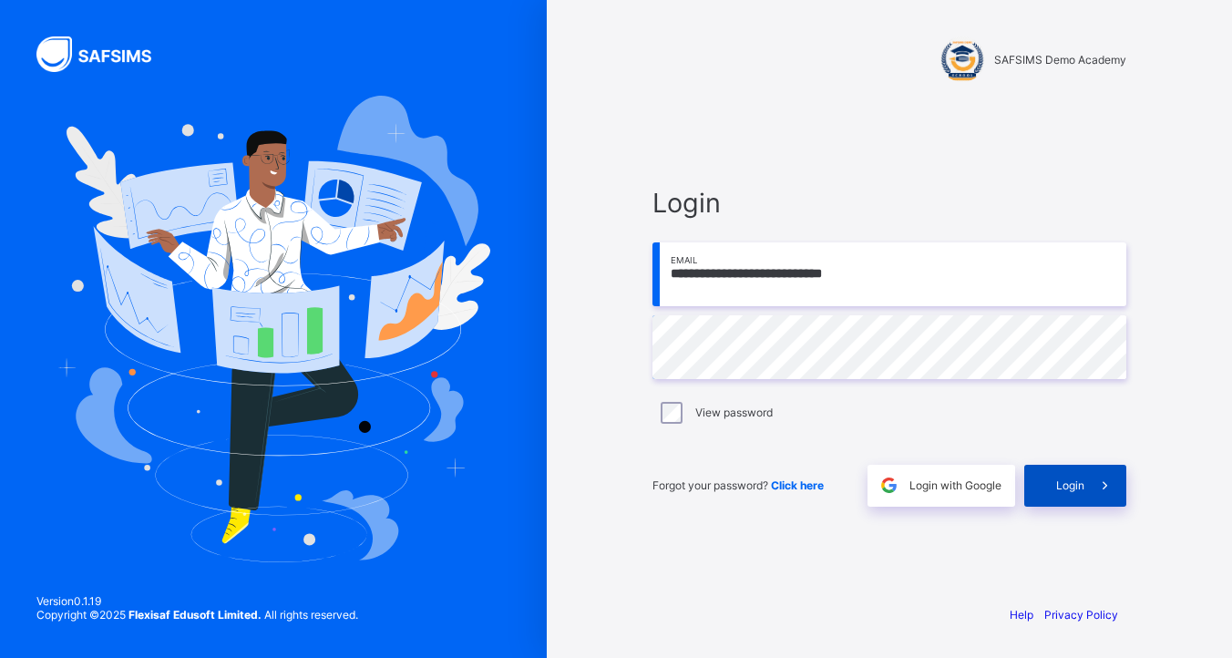
click at [1060, 474] on div "Login" at bounding box center [1075, 486] width 102 height 42
